Goal: Information Seeking & Learning: Find specific page/section

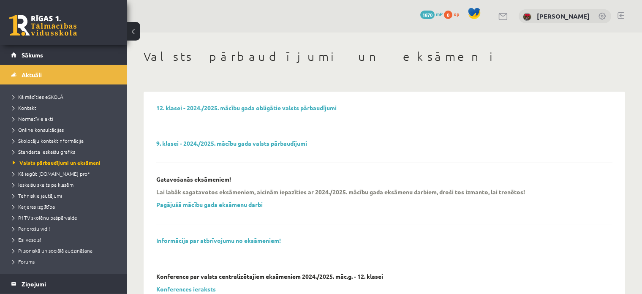
scroll to position [344, 0]
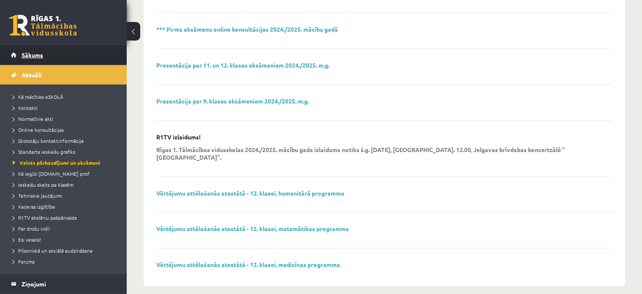
click at [66, 54] on link "Sākums" at bounding box center [63, 54] width 105 height 19
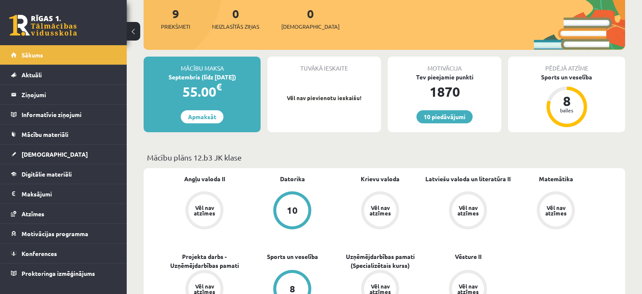
scroll to position [169, 0]
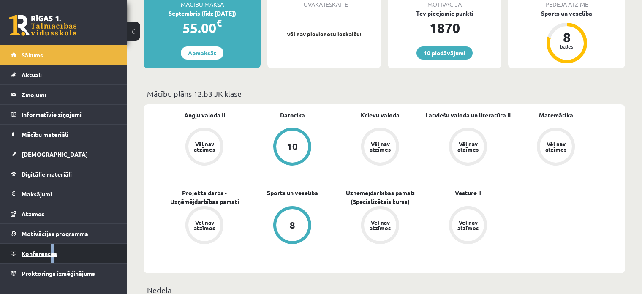
click at [51, 253] on span "Konferences" at bounding box center [39, 254] width 35 height 8
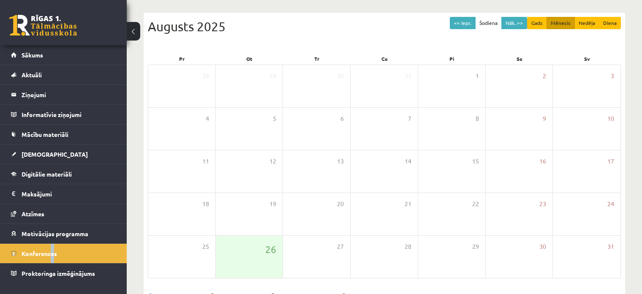
scroll to position [67, 0]
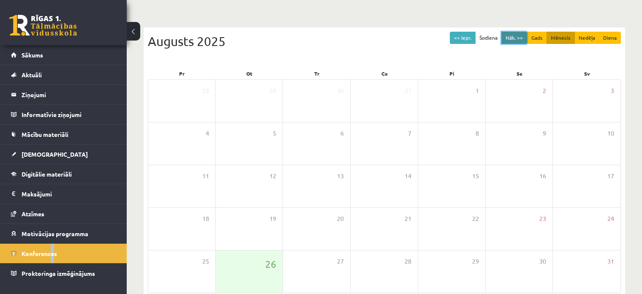
click at [513, 33] on button "Nāk. >>" at bounding box center [515, 38] width 26 height 12
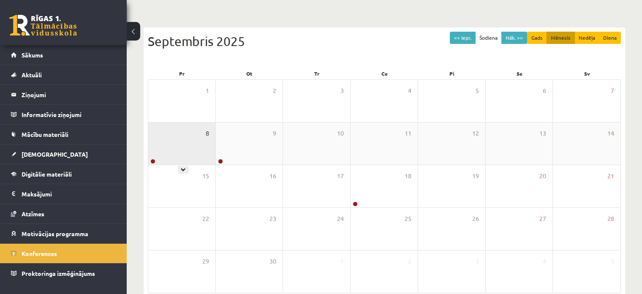
click at [206, 136] on span "8" at bounding box center [207, 133] width 3 height 9
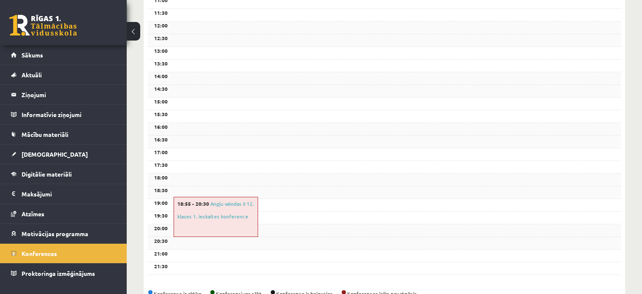
scroll to position [301, 0]
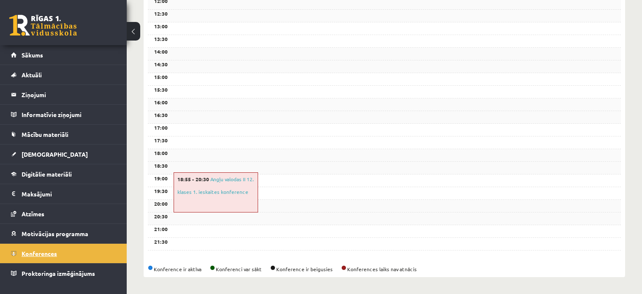
click at [88, 245] on link "Konferences" at bounding box center [63, 253] width 105 height 19
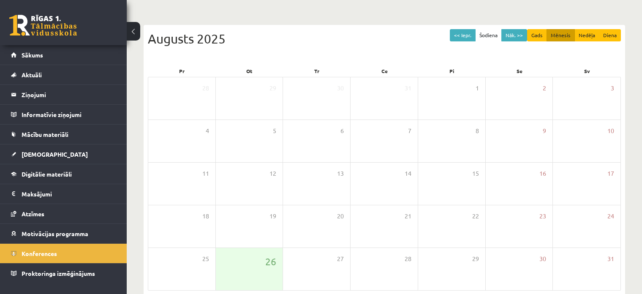
scroll to position [25, 0]
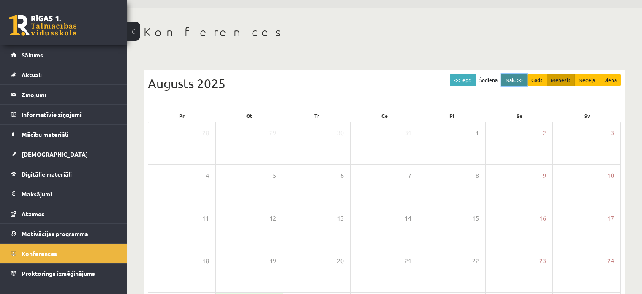
click at [511, 83] on button "Nāk. >>" at bounding box center [515, 80] width 26 height 12
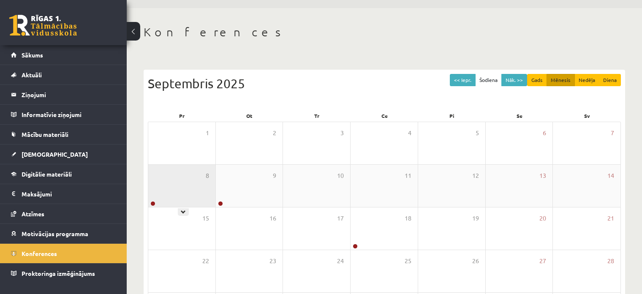
click at [173, 194] on div "8" at bounding box center [181, 186] width 67 height 42
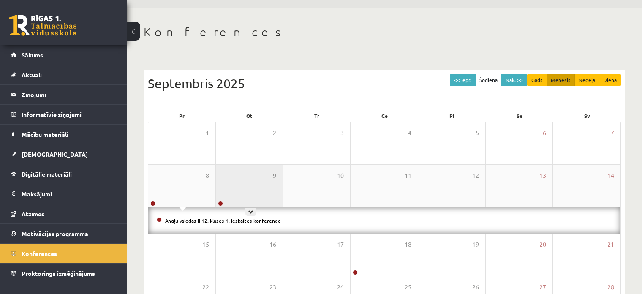
click at [251, 196] on div "9" at bounding box center [249, 186] width 67 height 42
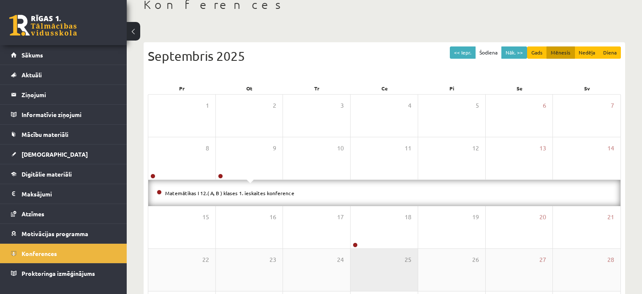
scroll to position [67, 0]
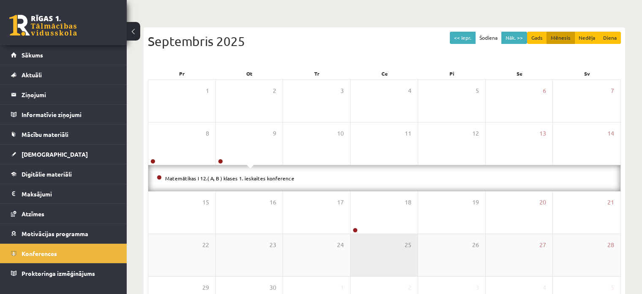
click at [403, 254] on div "25" at bounding box center [384, 255] width 67 height 42
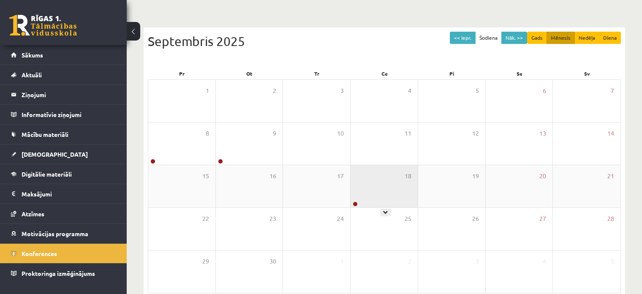
click at [387, 198] on div "18" at bounding box center [384, 186] width 67 height 42
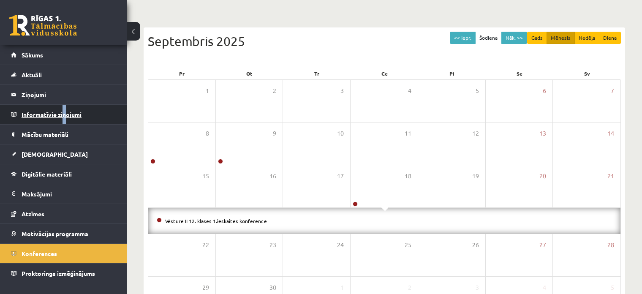
click at [39, 117] on legend "Informatīvie ziņojumi 0" at bounding box center [69, 114] width 95 height 19
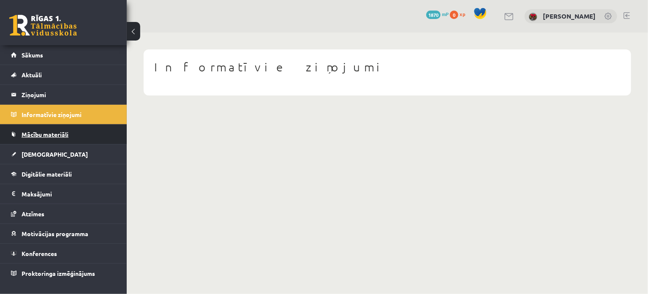
click at [50, 129] on link "Mācību materiāli" at bounding box center [63, 134] width 105 height 19
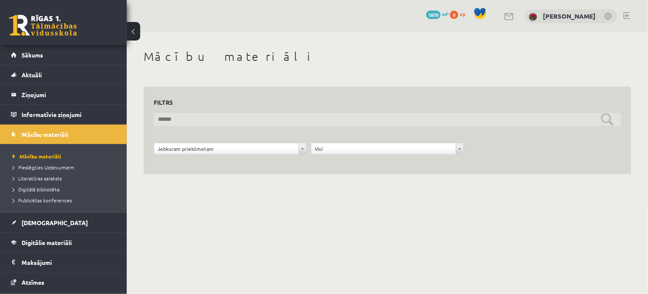
click at [226, 125] on input "text" at bounding box center [387, 119] width 467 height 13
click at [251, 121] on input "text" at bounding box center [387, 119] width 467 height 13
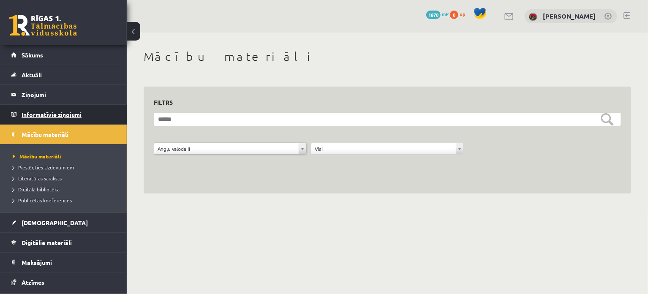
click at [47, 105] on legend "Informatīvie ziņojumi 0" at bounding box center [69, 114] width 95 height 19
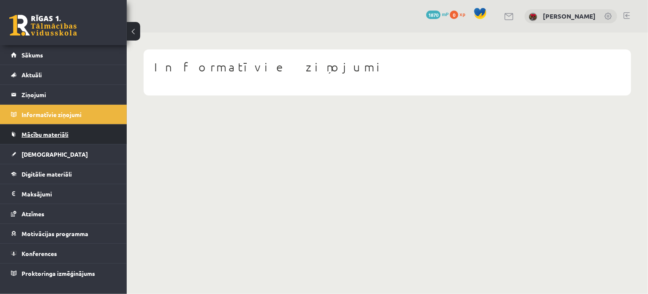
click at [60, 127] on link "Mācību materiāli" at bounding box center [63, 134] width 105 height 19
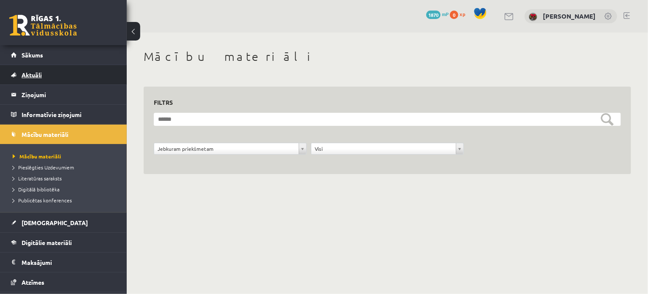
click at [45, 75] on link "Aktuāli" at bounding box center [63, 74] width 105 height 19
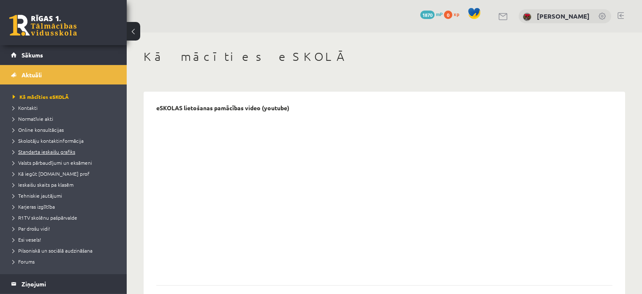
click at [48, 151] on span "Standarta ieskaišu grafiks" at bounding box center [44, 151] width 63 height 7
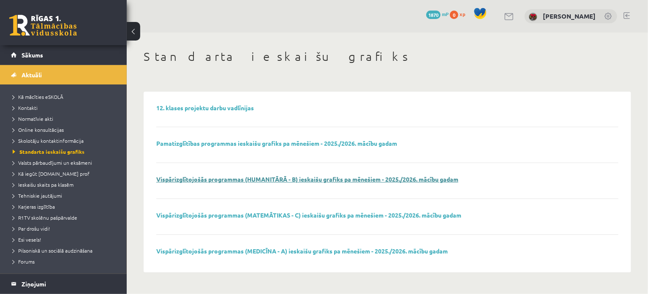
click at [213, 180] on link "Vispārizglītojošās programmas (HUMANITĀRĀ - B) ieskaišu grafiks pa mēnešiem - 2…" at bounding box center [307, 179] width 302 height 8
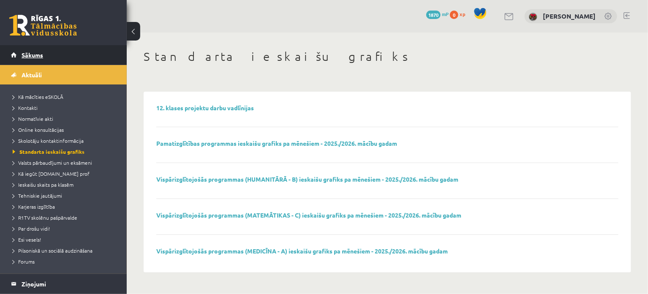
click at [42, 52] on span "Sākums" at bounding box center [33, 55] width 22 height 8
